Goal: Navigation & Orientation: Find specific page/section

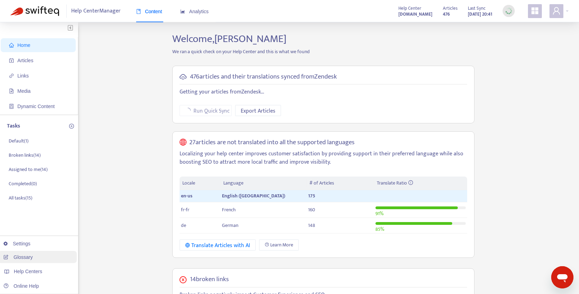
click at [26, 257] on link "Glossary" at bounding box center [17, 257] width 29 height 6
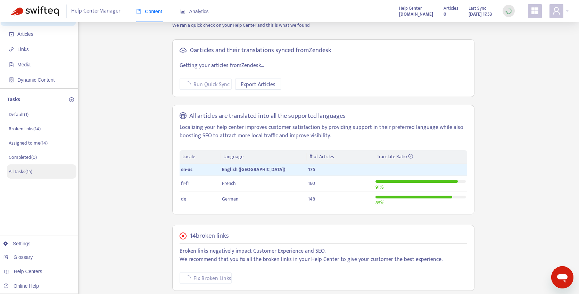
scroll to position [46, 0]
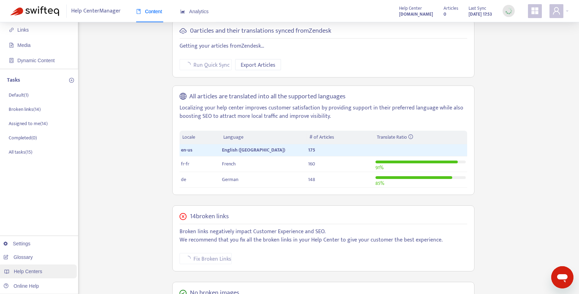
click at [38, 270] on span "Help Centers" at bounding box center [28, 272] width 28 height 6
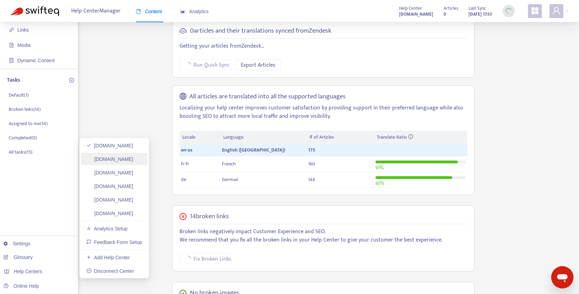
click at [125, 159] on link "[DOMAIN_NAME]" at bounding box center [109, 159] width 47 height 6
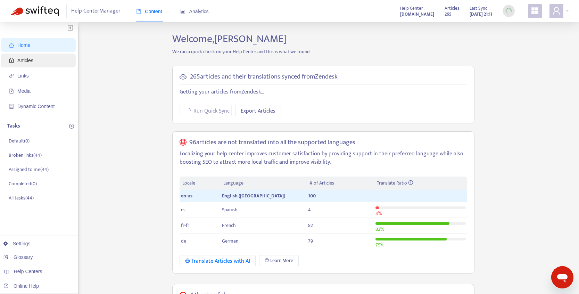
click at [27, 60] on span "Articles" at bounding box center [25, 61] width 16 height 6
